Goal: Transaction & Acquisition: Book appointment/travel/reservation

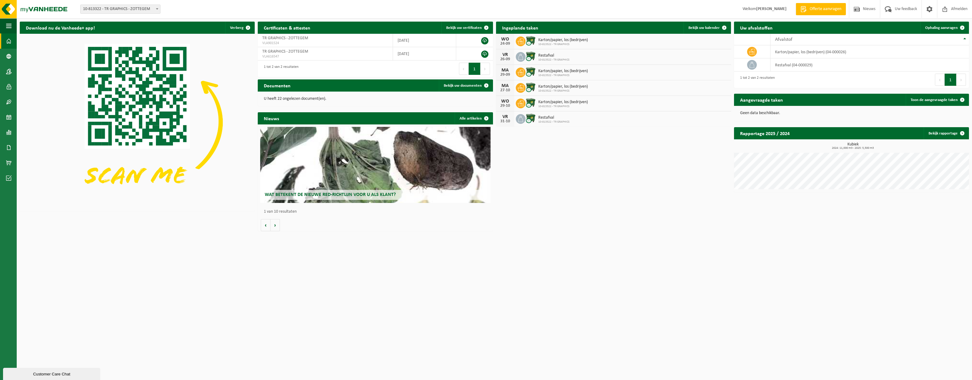
click at [520, 71] on icon at bounding box center [521, 72] width 6 height 6
click at [710, 28] on span "Bekijk uw kalender" at bounding box center [704, 28] width 31 height 4
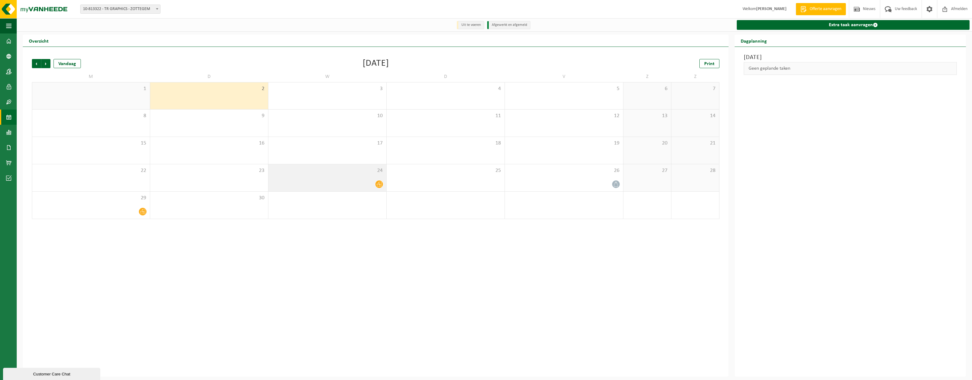
click at [376, 183] on span at bounding box center [380, 184] width 8 height 8
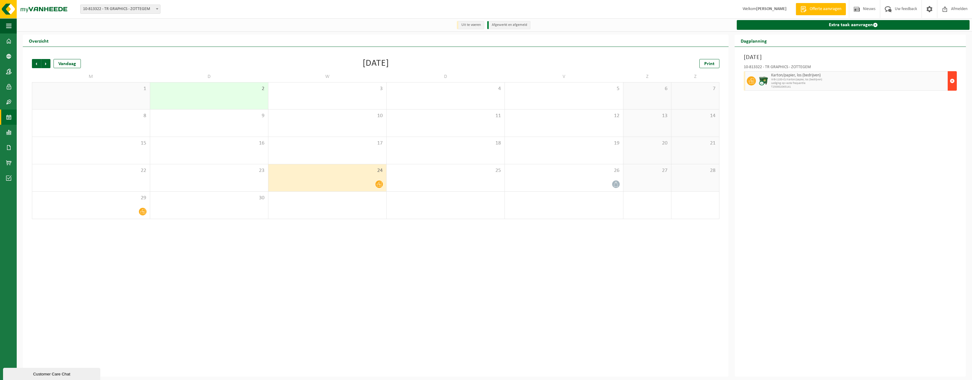
click at [952, 78] on span "button" at bounding box center [952, 81] width 5 height 12
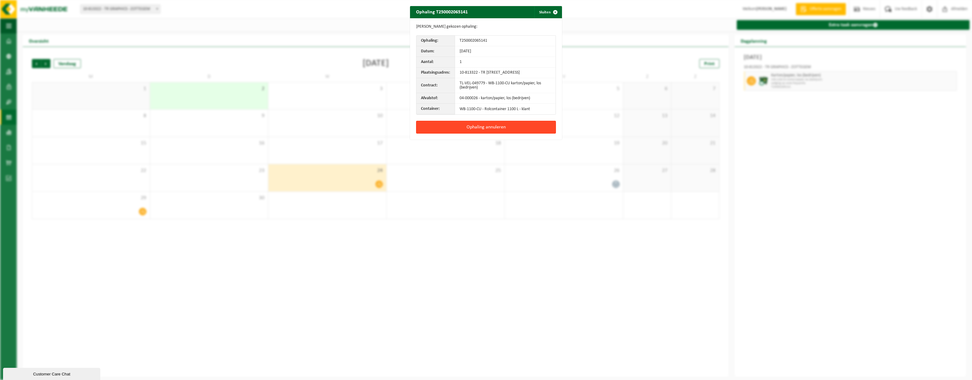
click at [502, 128] on button "Ophaling annuleren" at bounding box center [486, 127] width 140 height 13
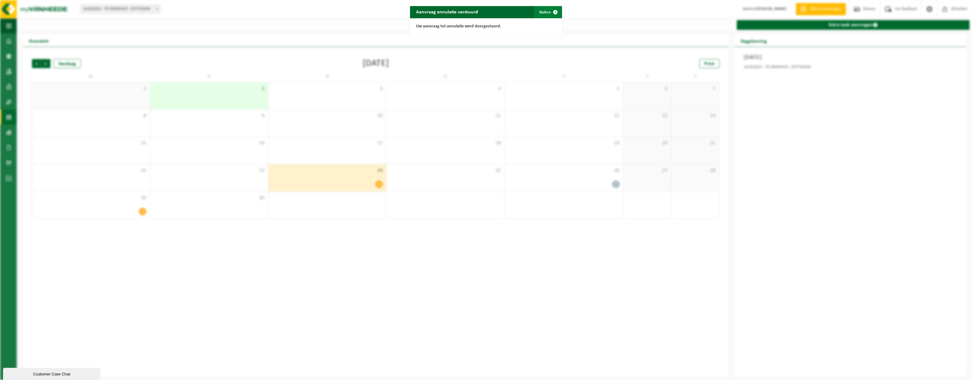
click at [543, 12] on button "Sluiten" at bounding box center [548, 12] width 27 height 12
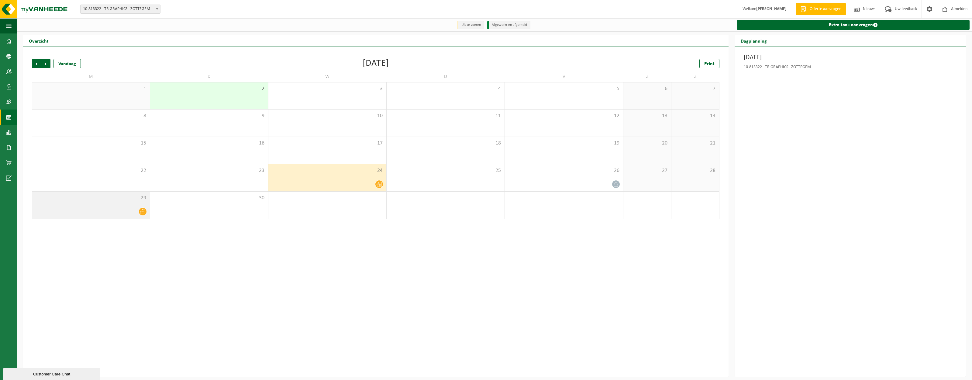
click at [141, 213] on icon at bounding box center [142, 211] width 5 height 5
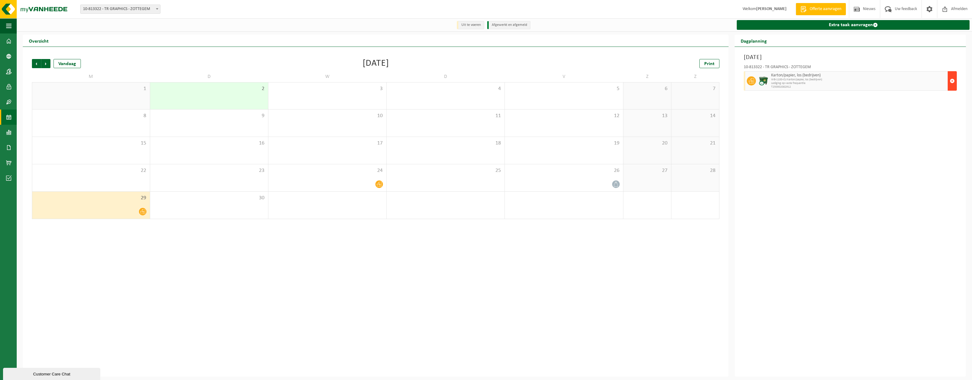
click at [952, 81] on span "button" at bounding box center [952, 81] width 5 height 12
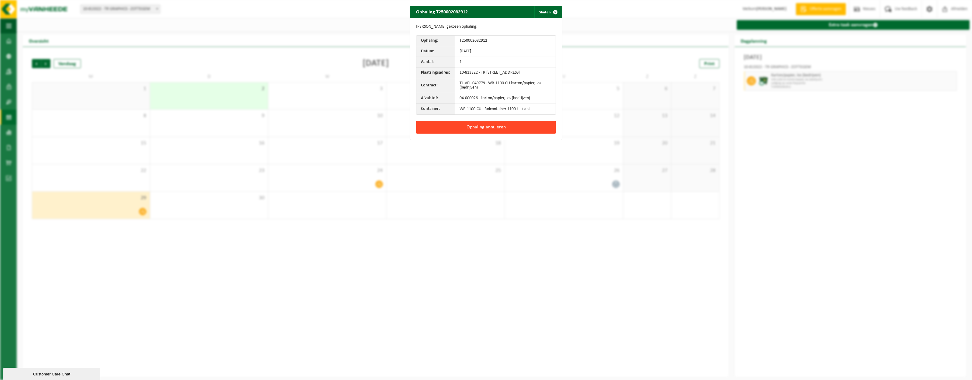
click at [494, 130] on button "Ophaling annuleren" at bounding box center [486, 127] width 140 height 13
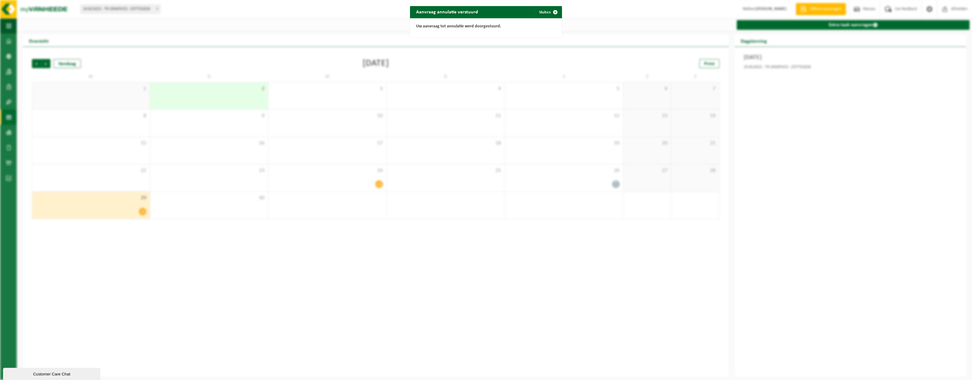
drag, startPoint x: 543, startPoint y: 11, endPoint x: 552, endPoint y: 14, distance: 9.6
click at [543, 11] on button "Sluiten" at bounding box center [548, 12] width 27 height 12
click at [46, 61] on span "Volgende" at bounding box center [45, 63] width 9 height 9
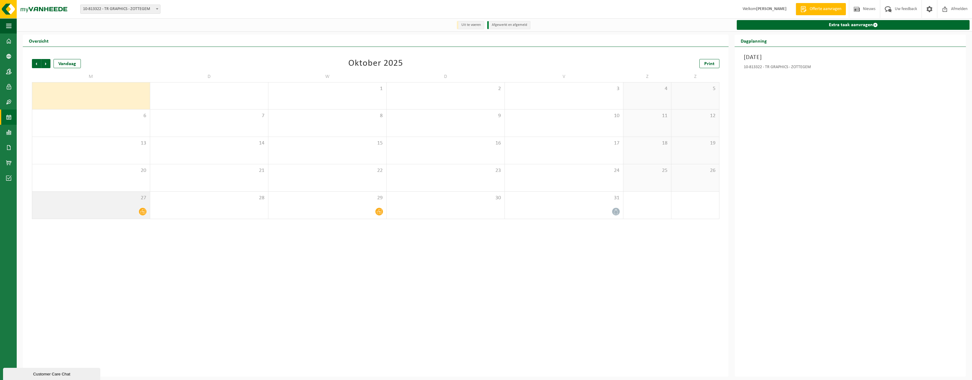
click at [134, 211] on div at bounding box center [91, 211] width 112 height 8
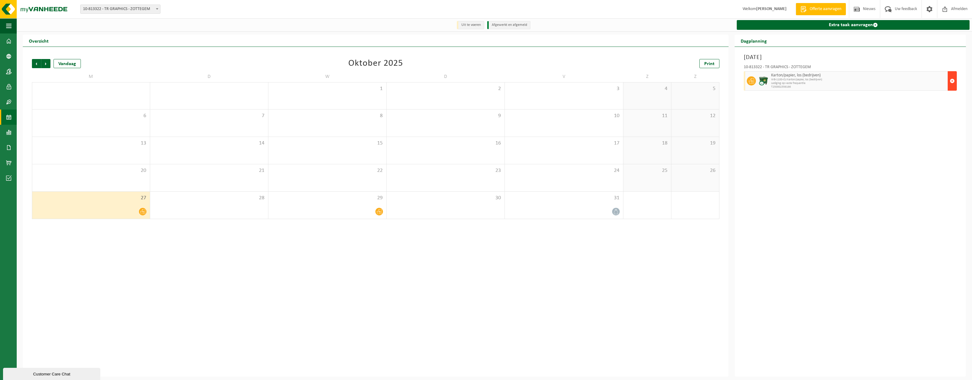
click at [952, 79] on span "button" at bounding box center [952, 81] width 5 height 12
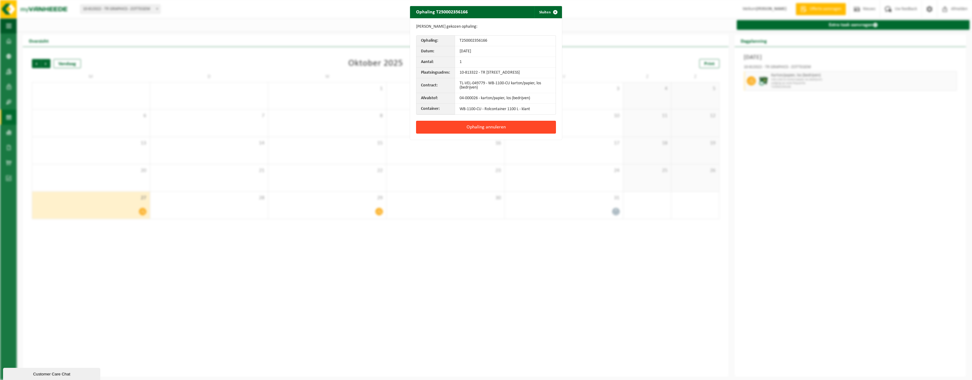
click at [492, 130] on button "Ophaling annuleren" at bounding box center [486, 127] width 140 height 13
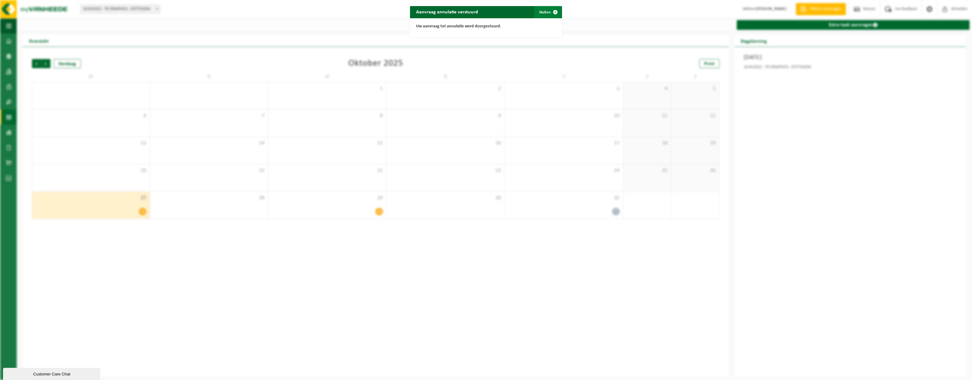
click at [543, 10] on button "Sluiten" at bounding box center [548, 12] width 27 height 12
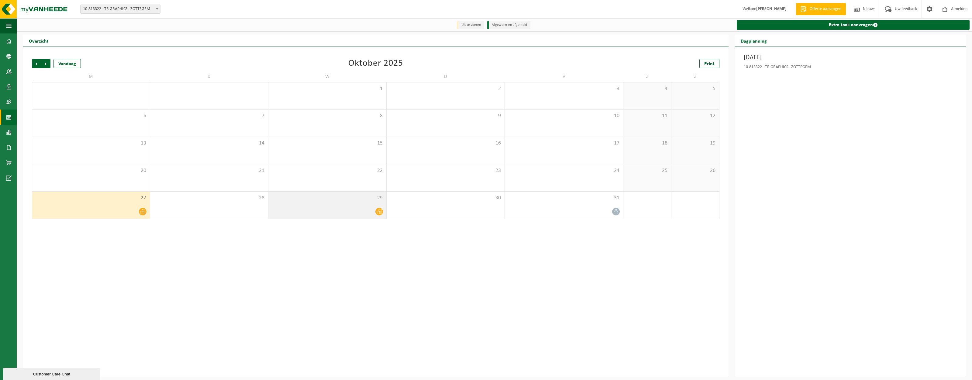
click at [378, 211] on icon at bounding box center [379, 211] width 5 height 5
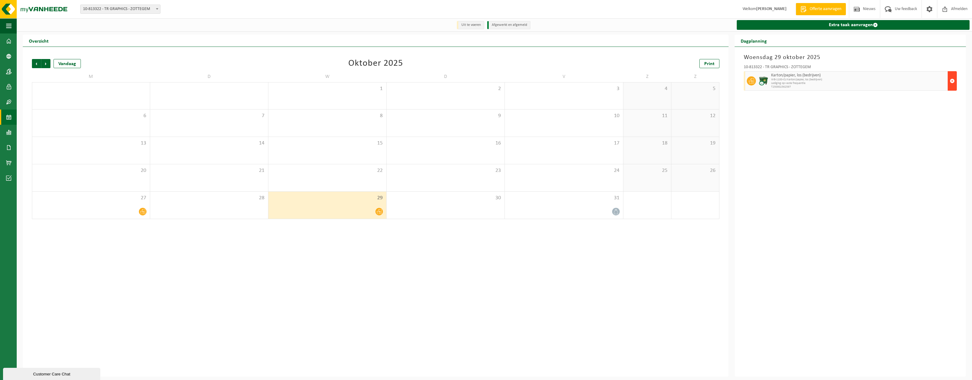
click at [954, 79] on span "button" at bounding box center [952, 81] width 5 height 12
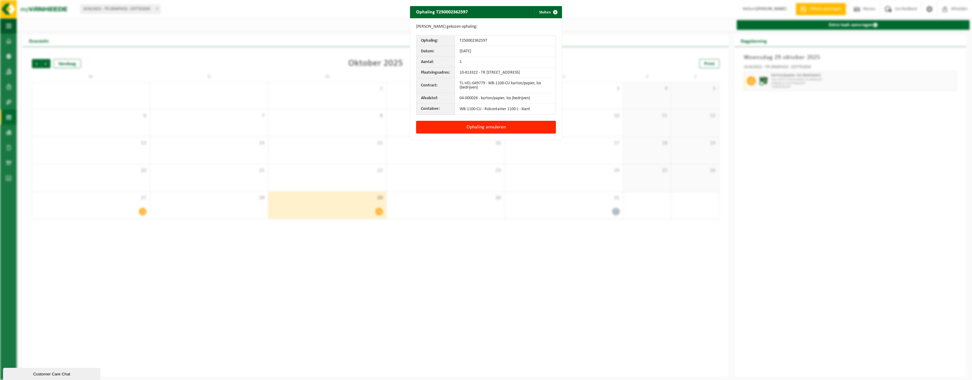
click at [491, 131] on button "Ophaling annuleren" at bounding box center [486, 127] width 140 height 13
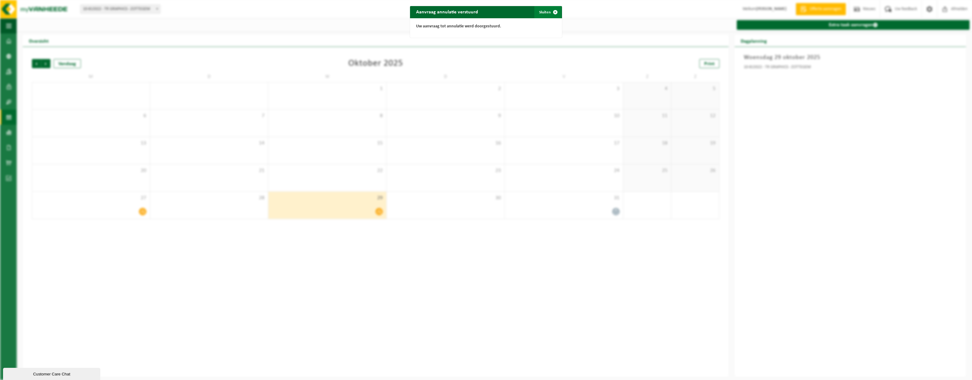
click at [551, 12] on span "button" at bounding box center [555, 12] width 12 height 12
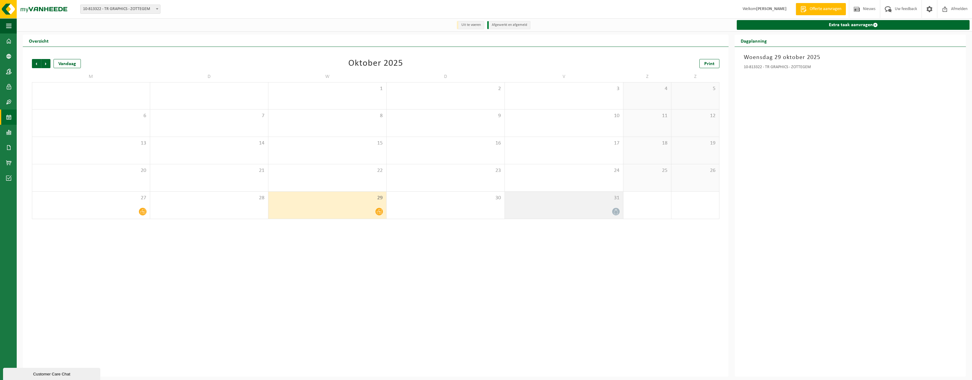
click at [616, 212] on icon at bounding box center [616, 211] width 5 height 5
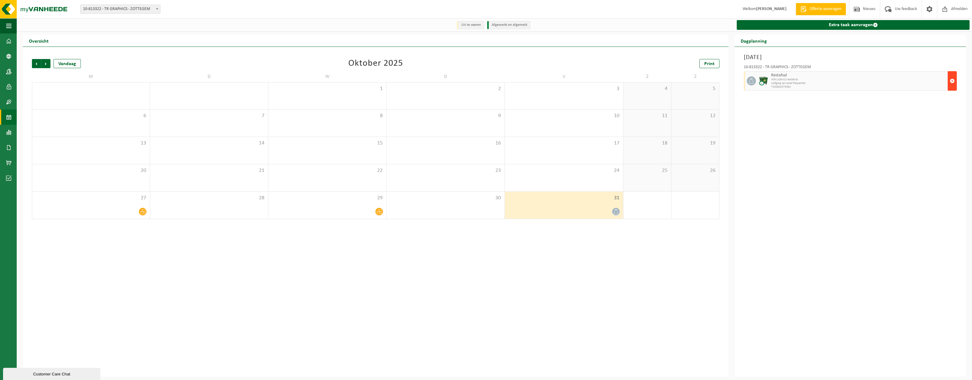
click at [951, 81] on span "button" at bounding box center [952, 81] width 5 height 12
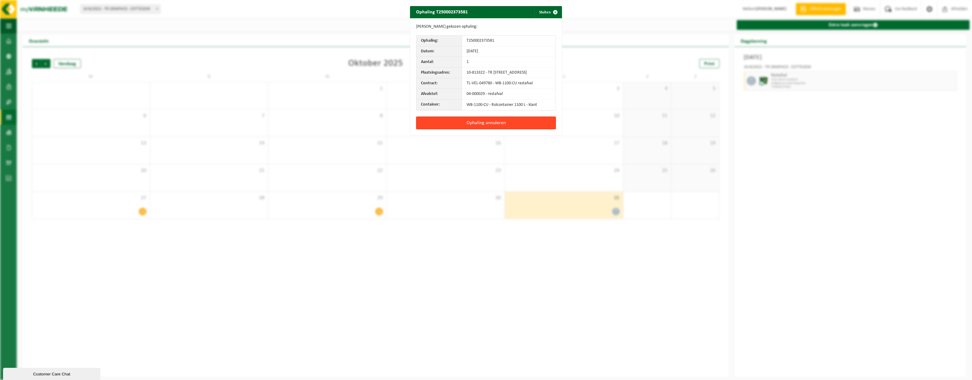
click at [480, 125] on button "Ophaling annuleren" at bounding box center [486, 122] width 140 height 13
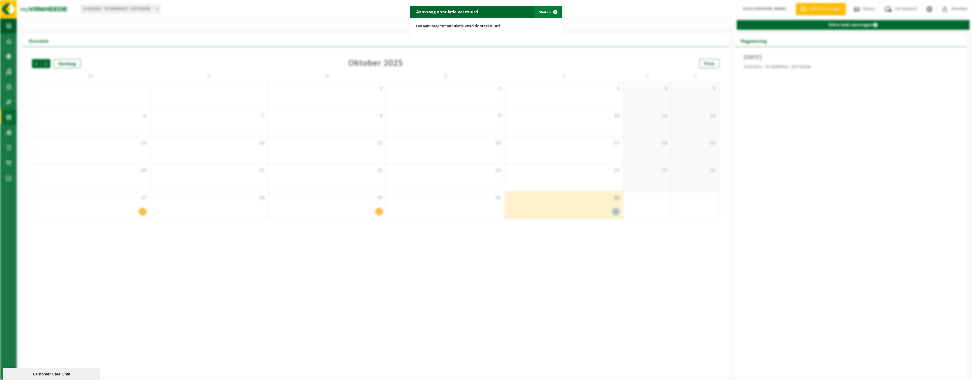
click at [542, 13] on button "Sluiten" at bounding box center [548, 12] width 27 height 12
click at [36, 63] on span "Vorige" at bounding box center [36, 63] width 9 height 9
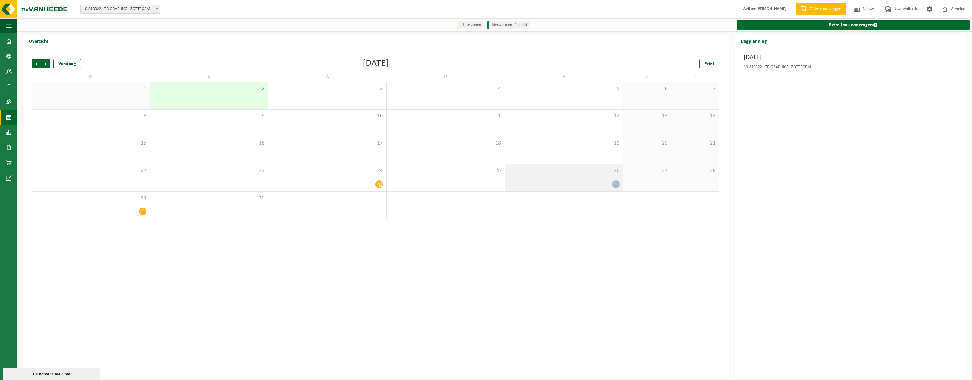
click at [618, 183] on icon at bounding box center [616, 184] width 5 height 5
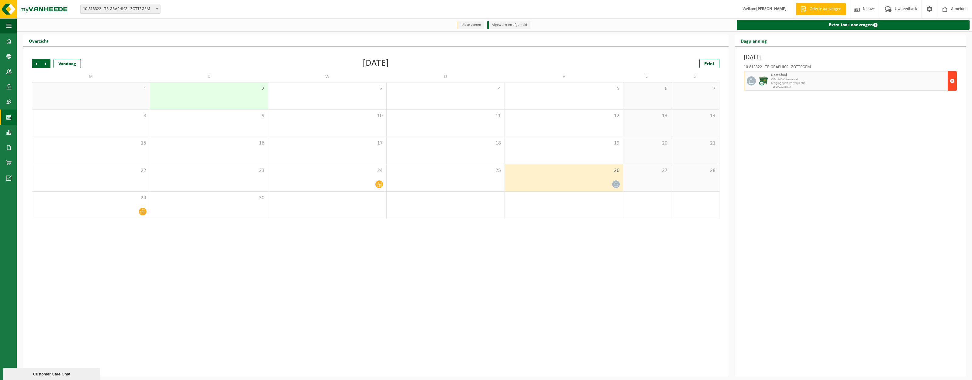
click at [952, 79] on span "button" at bounding box center [952, 81] width 5 height 12
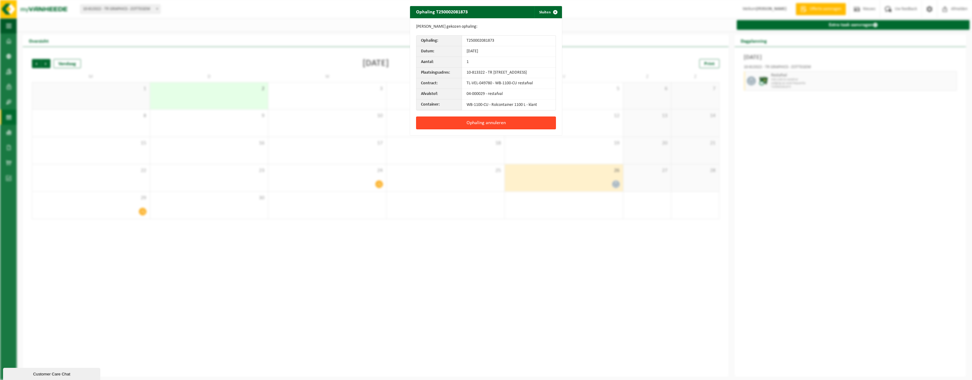
click at [511, 124] on button "Ophaling annuleren" at bounding box center [486, 122] width 140 height 13
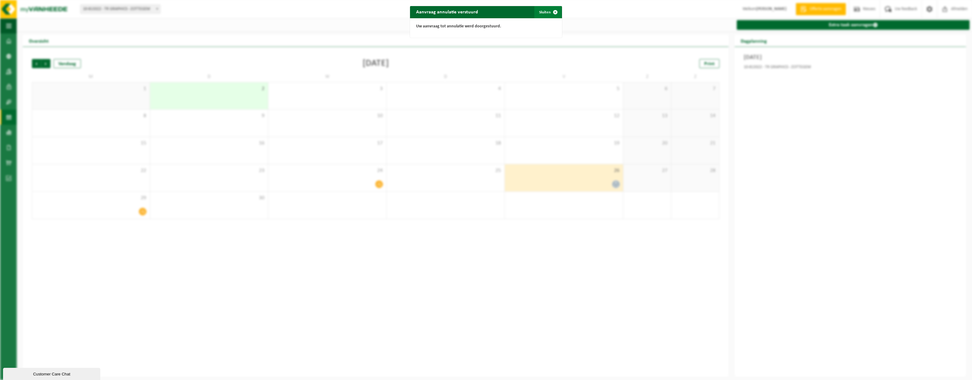
click at [543, 10] on button "Sluiten" at bounding box center [548, 12] width 27 height 12
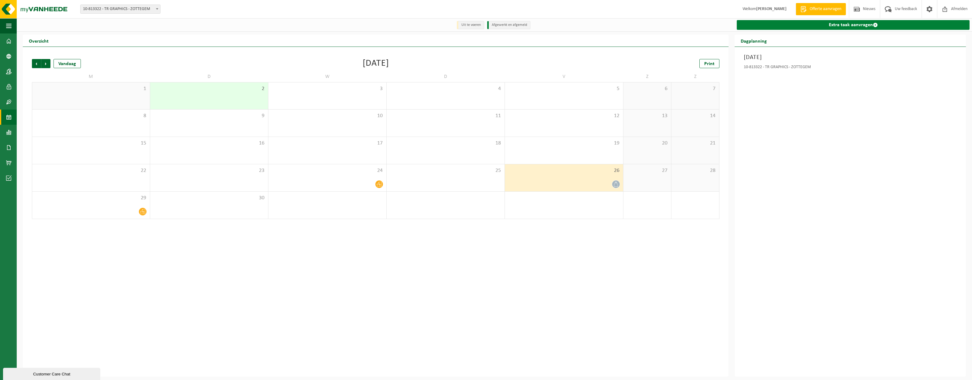
click at [865, 25] on link "Extra taak aanvragen" at bounding box center [853, 25] width 233 height 10
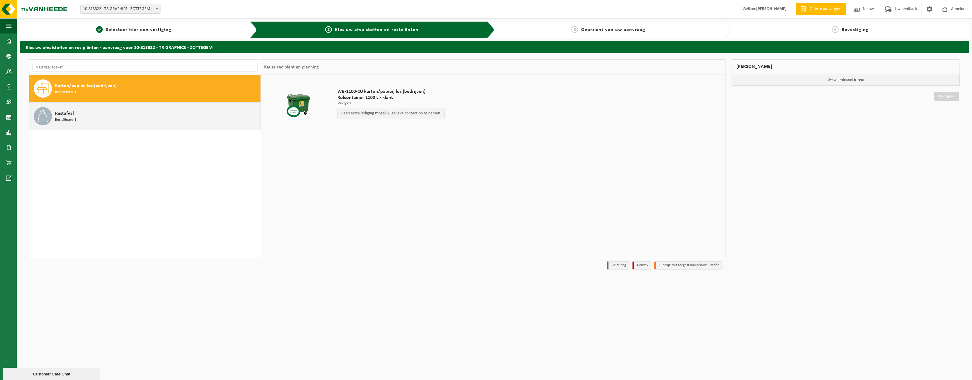
click at [91, 113] on div "Restafval Recipiënten: 1" at bounding box center [157, 116] width 204 height 18
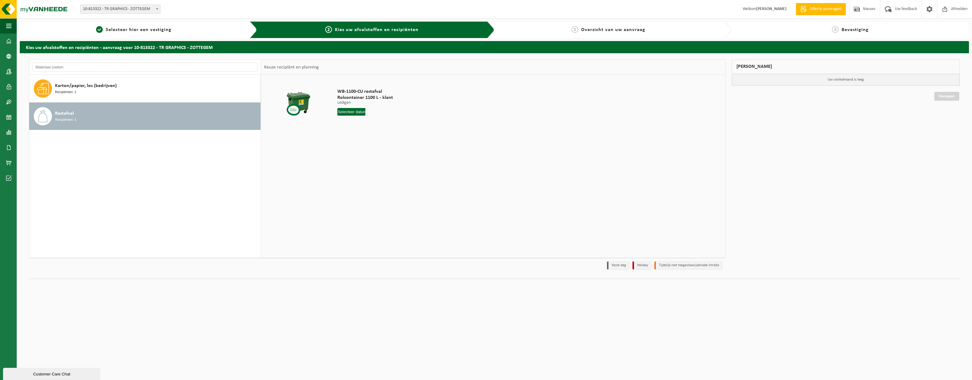
click at [345, 97] on span "Rolcontainer 1100 L - klant" at bounding box center [366, 98] width 56 height 6
click at [297, 103] on div at bounding box center [299, 104] width 66 height 24
click at [80, 113] on div "Restafval Recipiënten: 1" at bounding box center [157, 116] width 204 height 18
click at [350, 109] on input "text" at bounding box center [352, 112] width 28 height 8
click at [385, 156] on div "12" at bounding box center [386, 156] width 11 height 10
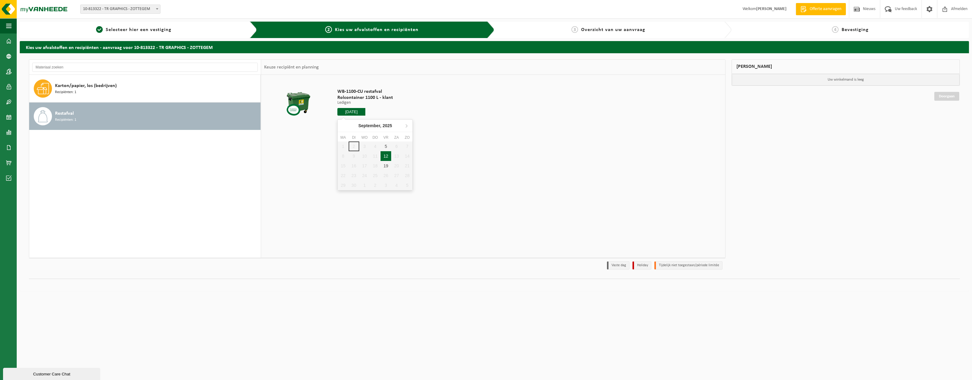
type input "Van [DATE]"
click at [351, 134] on button "In winkelmand" at bounding box center [354, 135] width 33 height 10
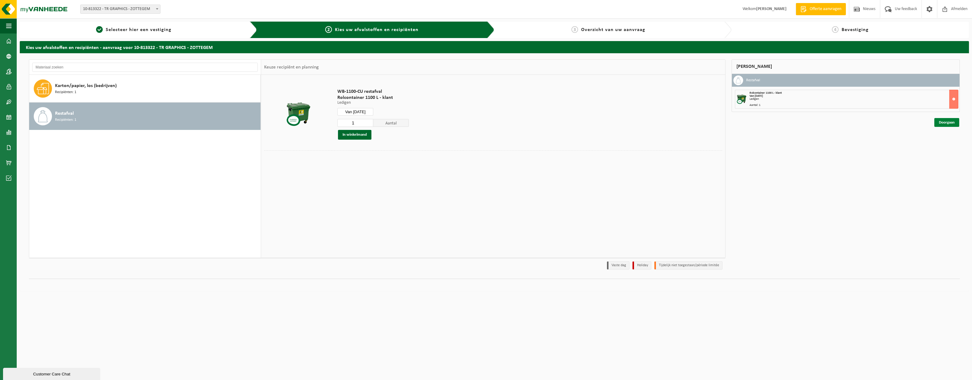
click at [950, 120] on link "Doorgaan" at bounding box center [947, 122] width 25 height 9
